Goal: Task Accomplishment & Management: Manage account settings

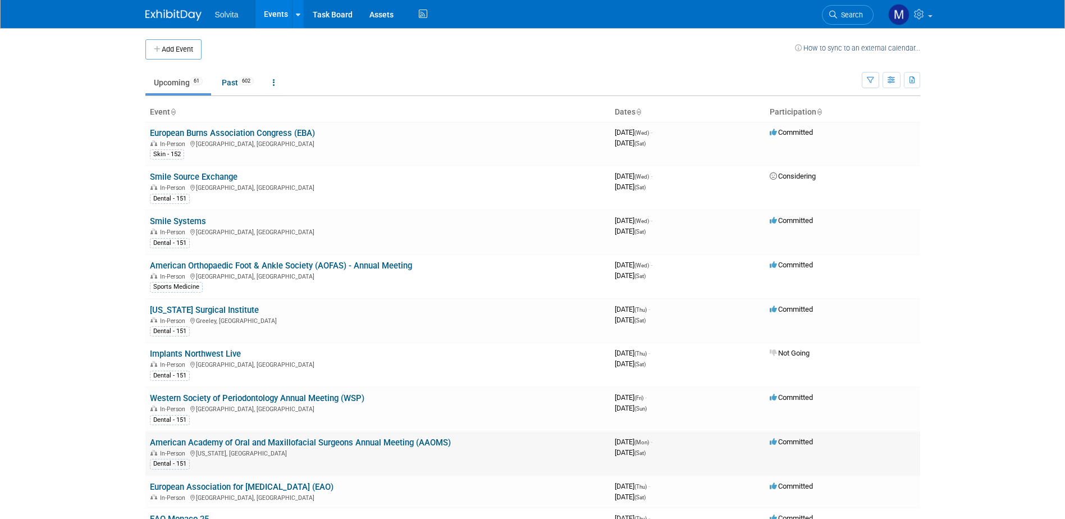
click at [304, 438] on link "American Academy of Oral and Maxillofacial Surgeons Annual Meeting (AAOMS)" at bounding box center [300, 442] width 301 height 10
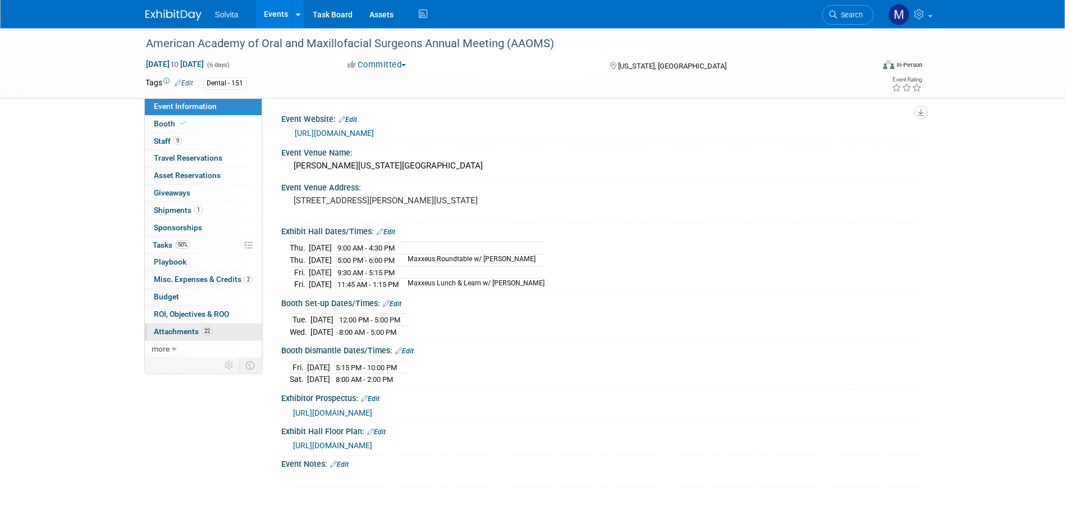
click at [173, 332] on span "Attachments 22" at bounding box center [183, 331] width 59 height 9
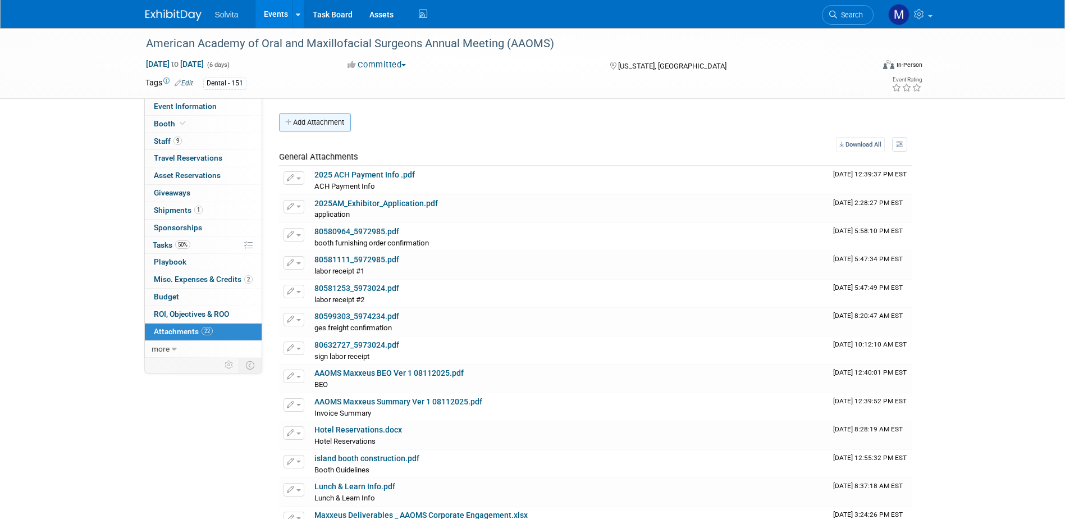
click at [311, 125] on button "Add Attachment" at bounding box center [315, 122] width 72 height 18
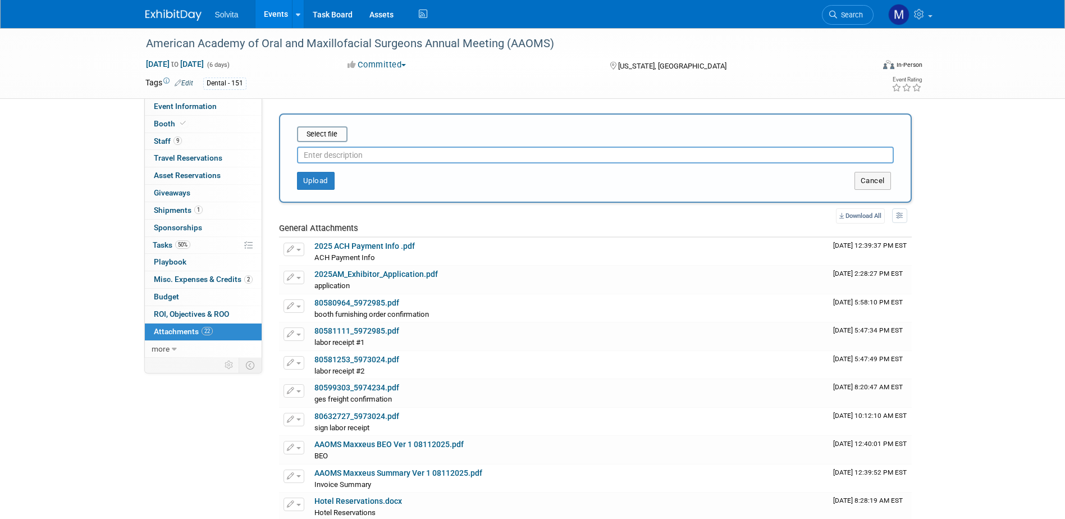
click at [337, 148] on input "text" at bounding box center [595, 155] width 597 height 17
type input "v"
type input "bar stool order"
click at [328, 132] on input "file" at bounding box center [280, 133] width 134 height 13
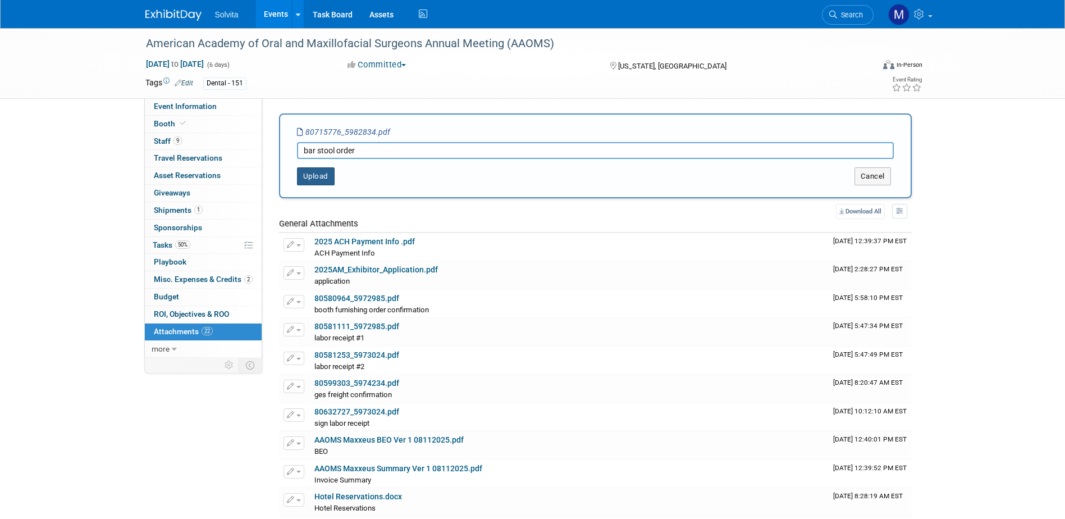
click at [317, 182] on button "Upload" at bounding box center [316, 176] width 38 height 18
